Goal: Task Accomplishment & Management: Manage account settings

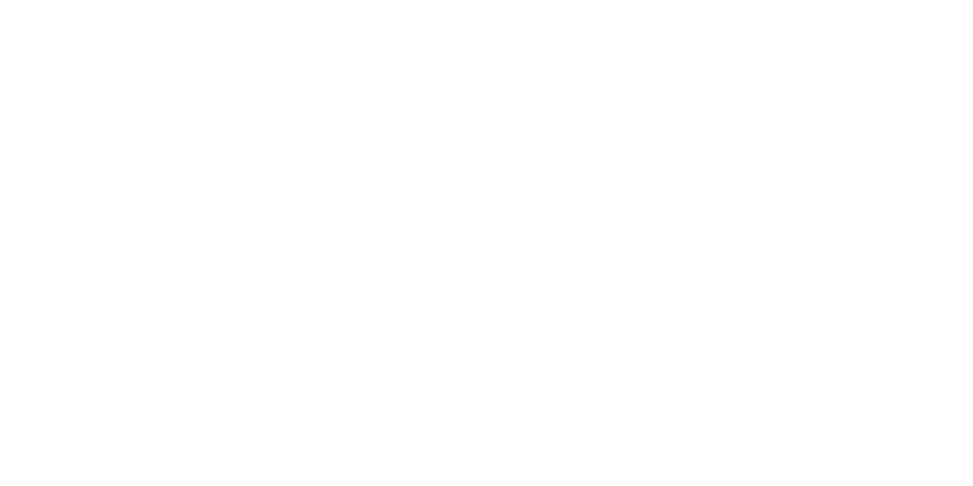
type input "**********"
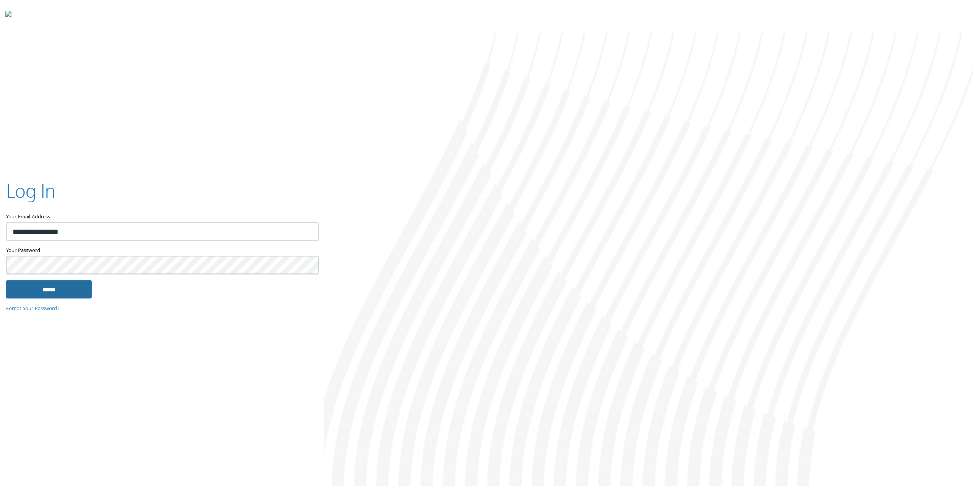
click at [79, 287] on input "******" at bounding box center [49, 289] width 86 height 18
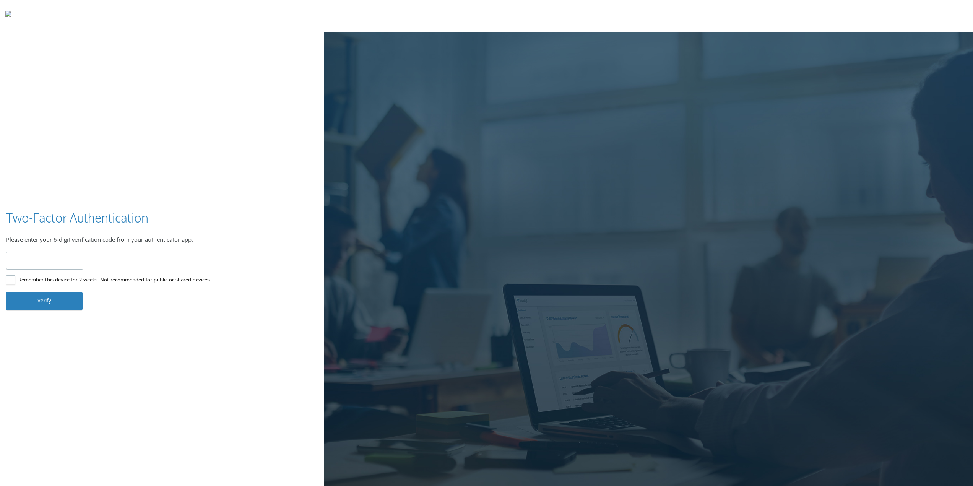
click at [47, 266] on input "number" at bounding box center [44, 261] width 77 height 18
type input "******"
